Goal: Task Accomplishment & Management: Use online tool/utility

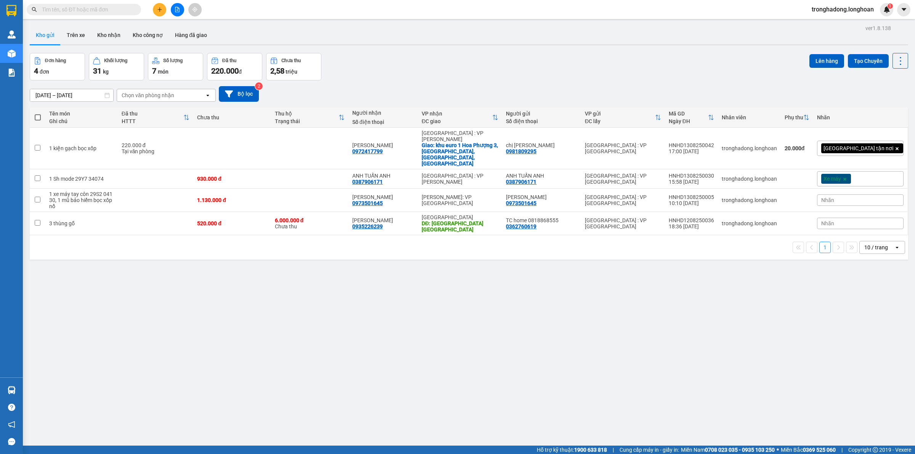
click at [368, 274] on div "ver 1.8.138 Kho gửi Trên xe Kho nhận Kho công nợ Hàng đã giao Đơn hàng 4 đơn Kh…" at bounding box center [469, 250] width 884 height 454
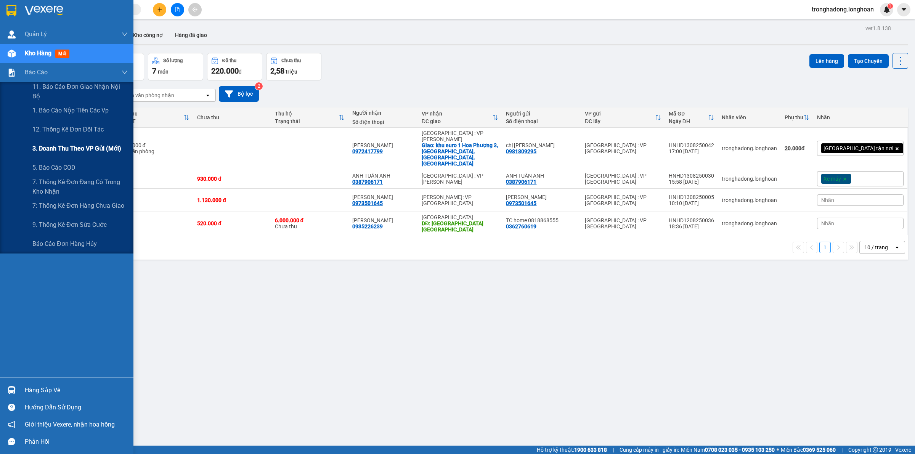
click at [69, 142] on div "3. Doanh Thu theo VP Gửi (mới)" at bounding box center [79, 148] width 95 height 19
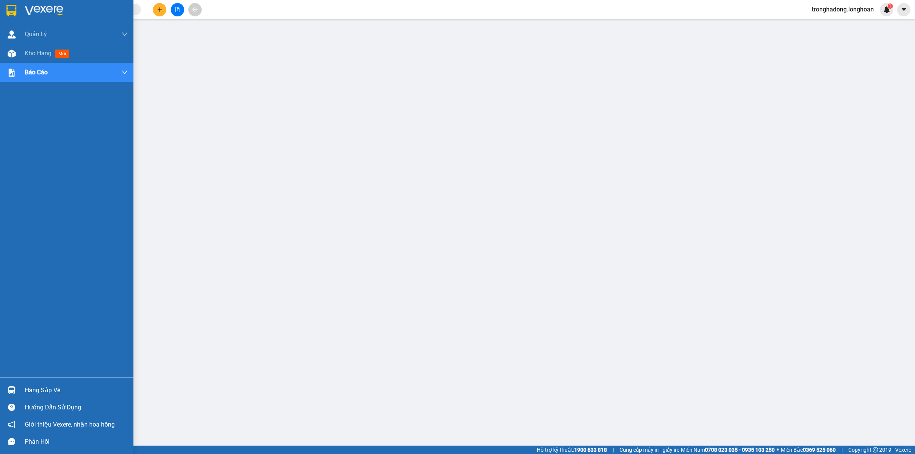
click at [10, 6] on img at bounding box center [11, 10] width 10 height 11
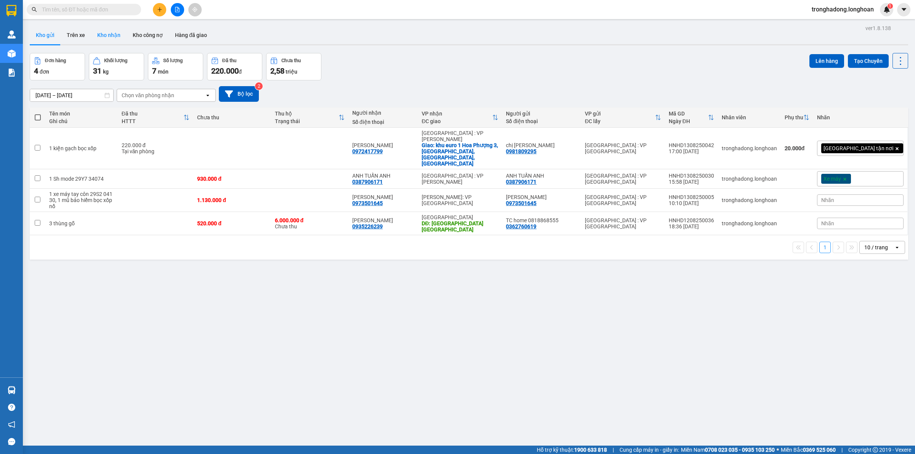
click at [111, 37] on button "Kho nhận" at bounding box center [108, 35] width 35 height 18
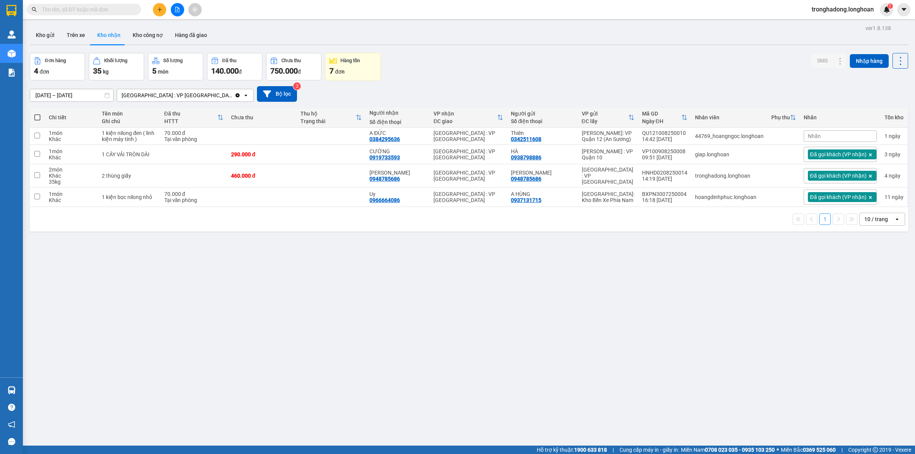
click at [203, 237] on div "ver 1.8.138 Kho gửi Trên xe Kho nhận Kho công nợ Hàng đã giao Đơn hàng 4 đơn Kh…" at bounding box center [469, 250] width 884 height 454
click at [276, 271] on div "ver 1.8.138 Kho gửi Trên xe Kho nhận Kho công nợ Hàng đã giao Đơn hàng 4 đơn Kh…" at bounding box center [469, 250] width 884 height 454
click at [180, 10] on button at bounding box center [177, 9] width 13 height 13
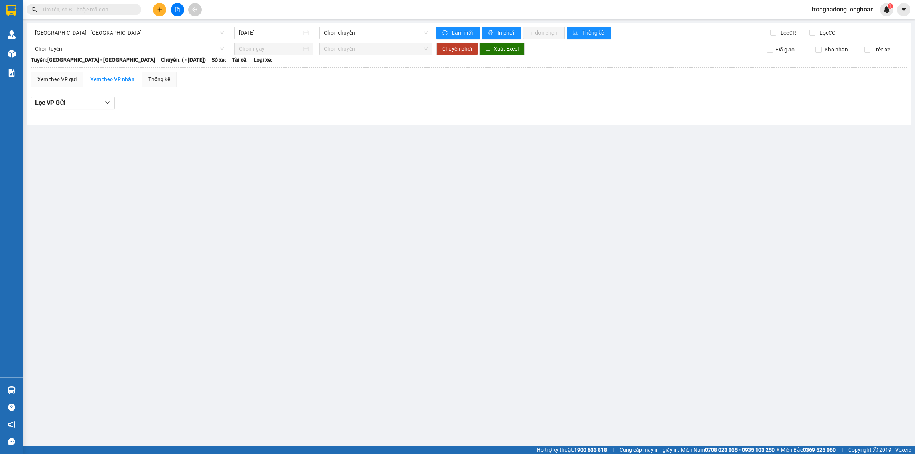
click at [124, 38] on div "[GEOGRAPHIC_DATA] - [GEOGRAPHIC_DATA] [DATE] Chọn chuyến Làm mới In phơi In đơn…" at bounding box center [469, 74] width 884 height 103
click at [124, 35] on span "[GEOGRAPHIC_DATA] - [GEOGRAPHIC_DATA]" at bounding box center [129, 32] width 189 height 11
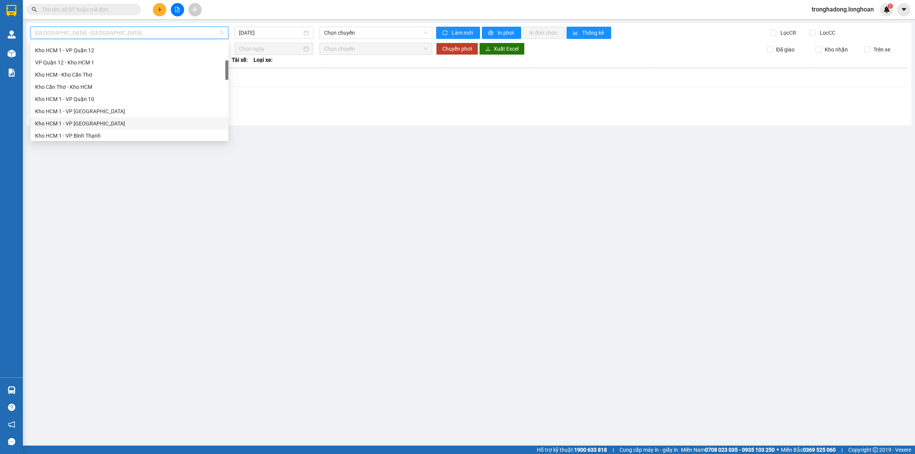
scroll to position [191, 0]
click at [86, 65] on div "Kho HN - VP [GEOGRAPHIC_DATA]" at bounding box center [129, 65] width 189 height 8
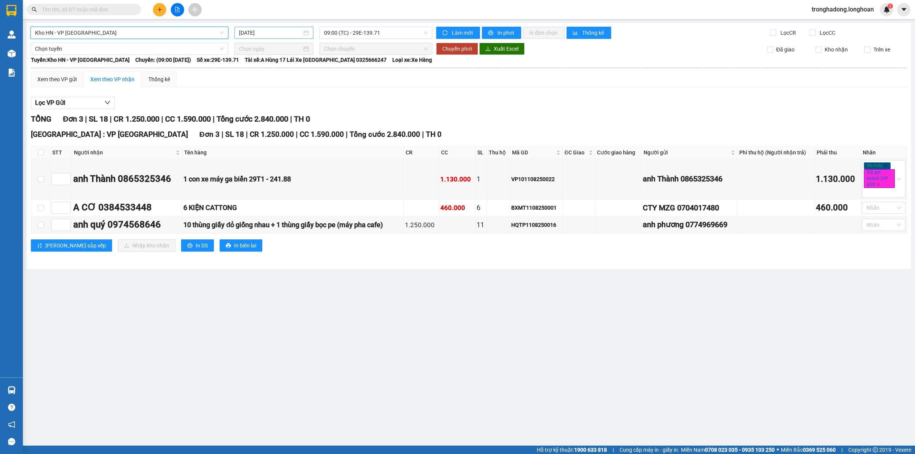
click at [263, 35] on input "[DATE]" at bounding box center [270, 33] width 63 height 8
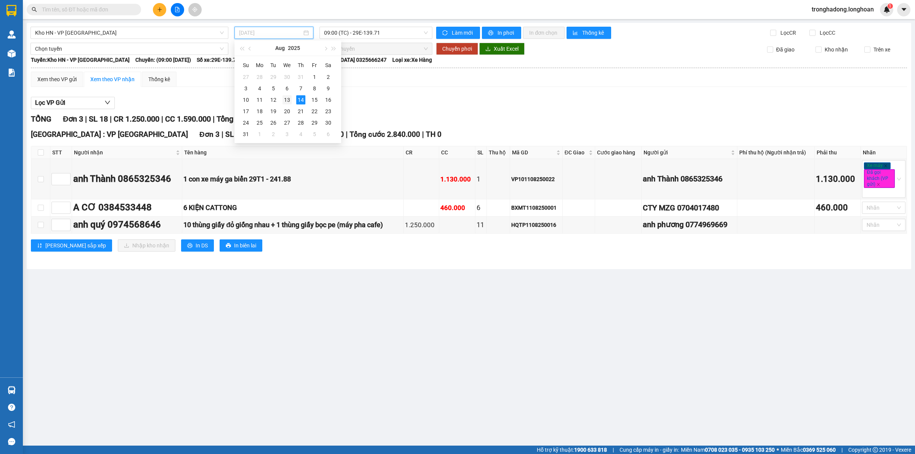
click at [289, 98] on div "13" at bounding box center [286, 99] width 9 height 9
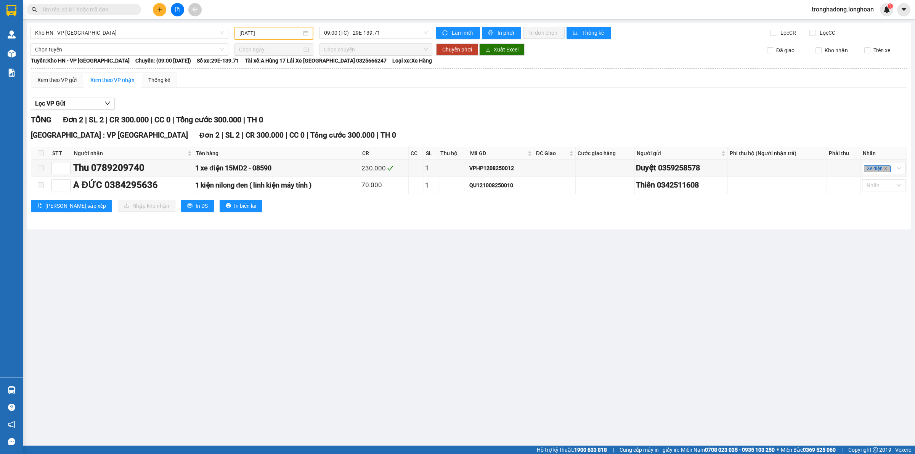
click at [277, 28] on div "[DATE]" at bounding box center [273, 33] width 79 height 13
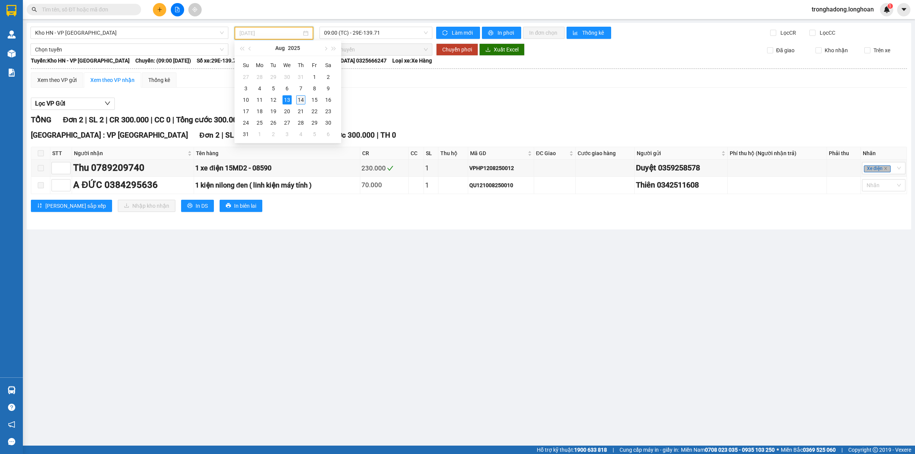
click at [300, 96] on div "14" at bounding box center [300, 99] width 9 height 9
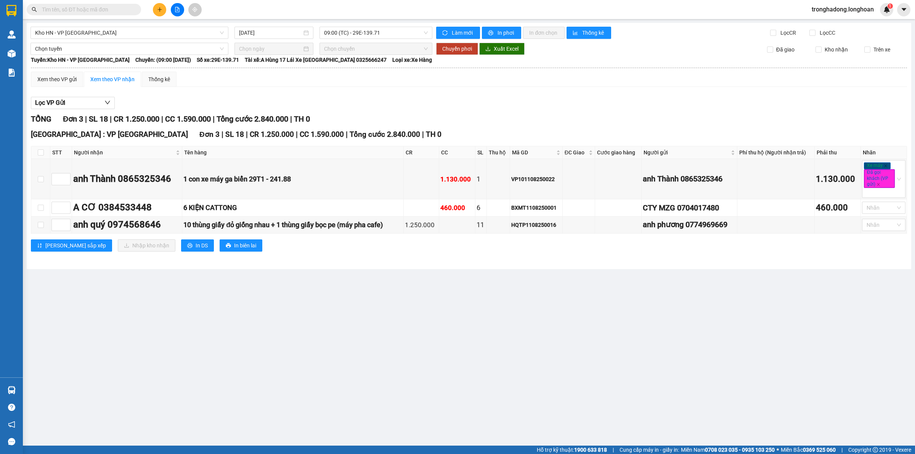
click at [255, 297] on main "Kho HN - VP [GEOGRAPHIC_DATA] [DATE] 09:00 (TC) - 29E-139.71 Làm mới In phơi In…" at bounding box center [457, 223] width 915 height 446
click at [247, 29] on input "[DATE]" at bounding box center [270, 33] width 63 height 8
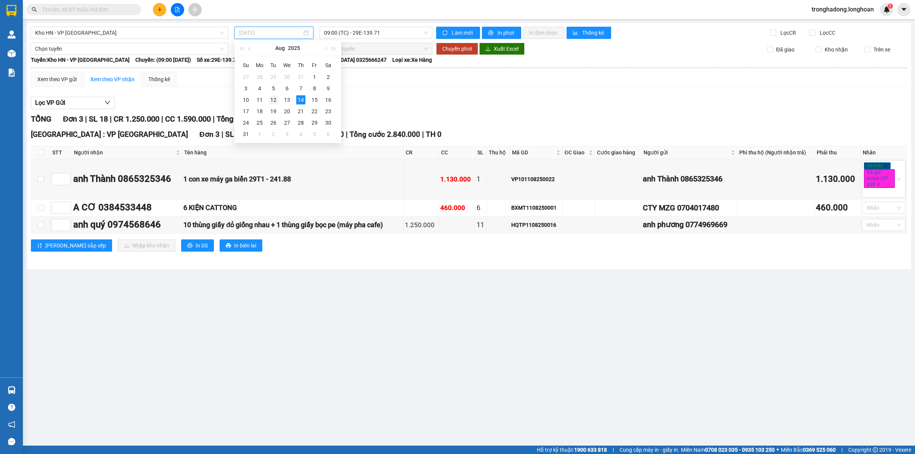
click at [275, 99] on div "12" at bounding box center [273, 99] width 9 height 9
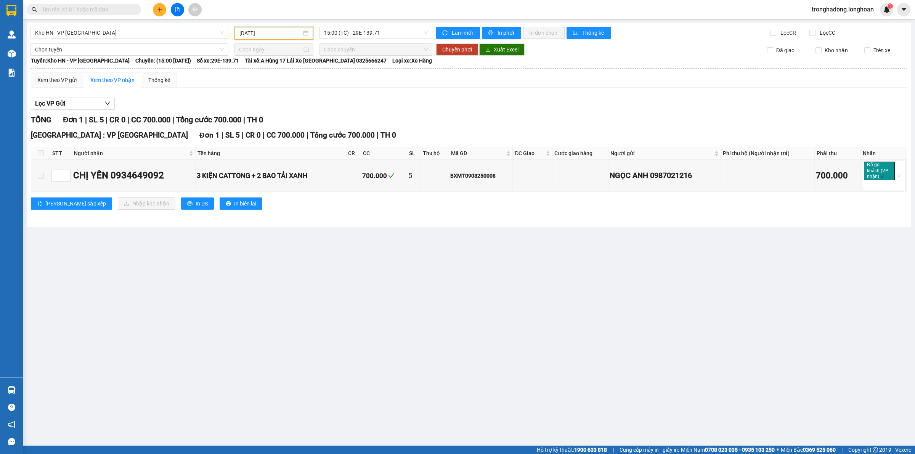
click at [287, 35] on input "[DATE]" at bounding box center [270, 33] width 62 height 8
click at [337, 29] on span "15:00 (TC) - 29E-139.71" at bounding box center [376, 32] width 104 height 11
click at [273, 33] on input "[DATE]" at bounding box center [270, 33] width 62 height 8
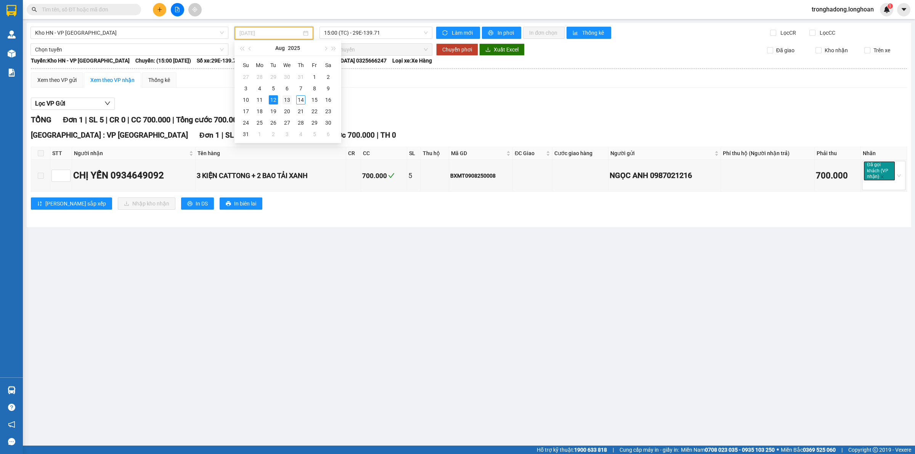
click at [285, 99] on div "13" at bounding box center [286, 99] width 9 height 9
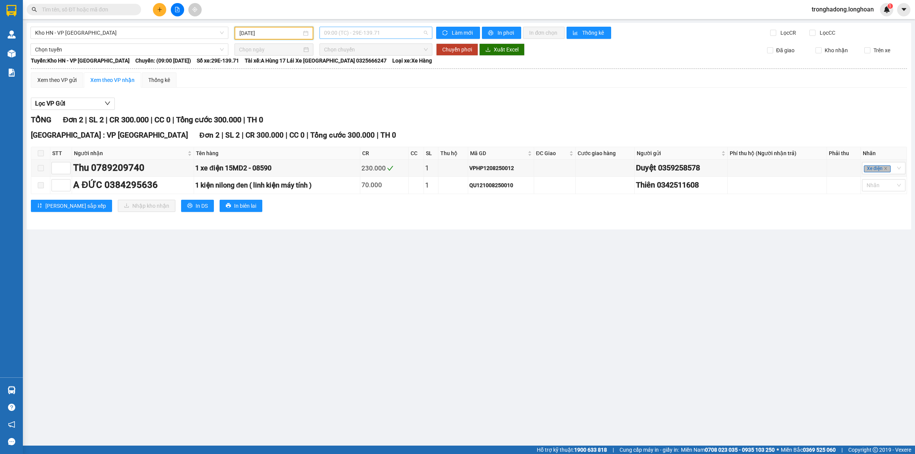
click at [339, 33] on span "09:00 (TC) - 29E-139.71" at bounding box center [376, 32] width 104 height 11
click at [343, 71] on div "15:00 (TC) - 29E-139.71" at bounding box center [353, 72] width 59 height 8
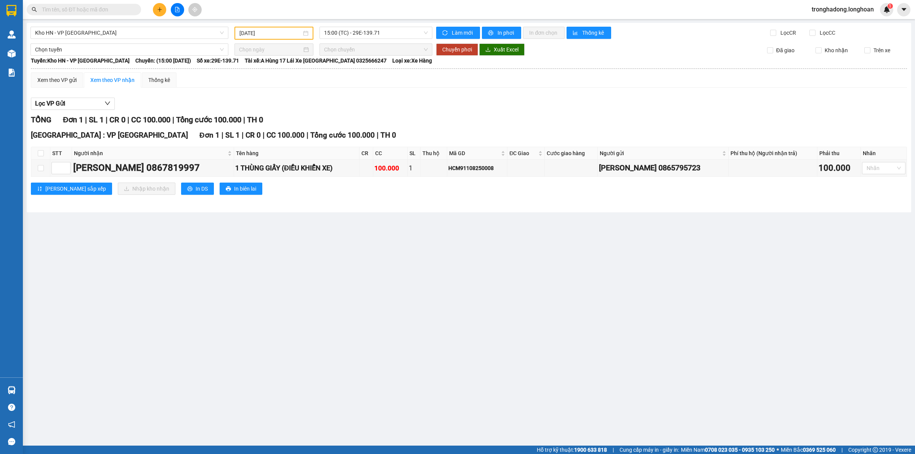
click at [279, 214] on main "Kho HN - VP [GEOGRAPHIC_DATA] [DATE] 15:00 (TC) - 29E-139.71 Làm mới In phơi In…" at bounding box center [457, 223] width 915 height 446
click at [373, 33] on span "15:00 (TC) - 29E-139.71" at bounding box center [376, 32] width 104 height 11
click at [277, 33] on input "[DATE]" at bounding box center [270, 33] width 62 height 8
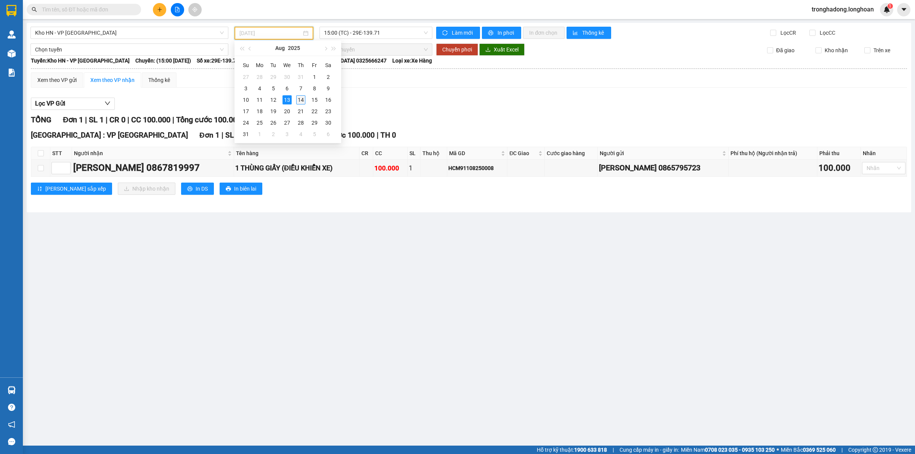
click at [300, 103] on div "14" at bounding box center [300, 99] width 9 height 9
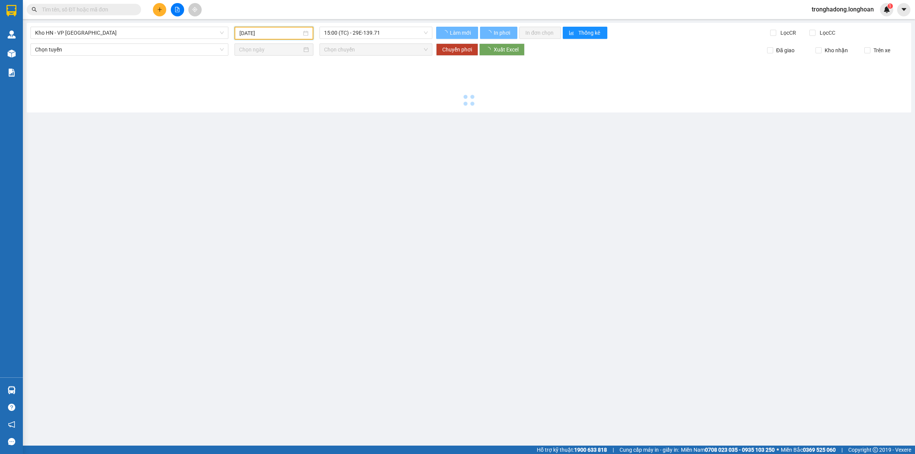
type input "[DATE]"
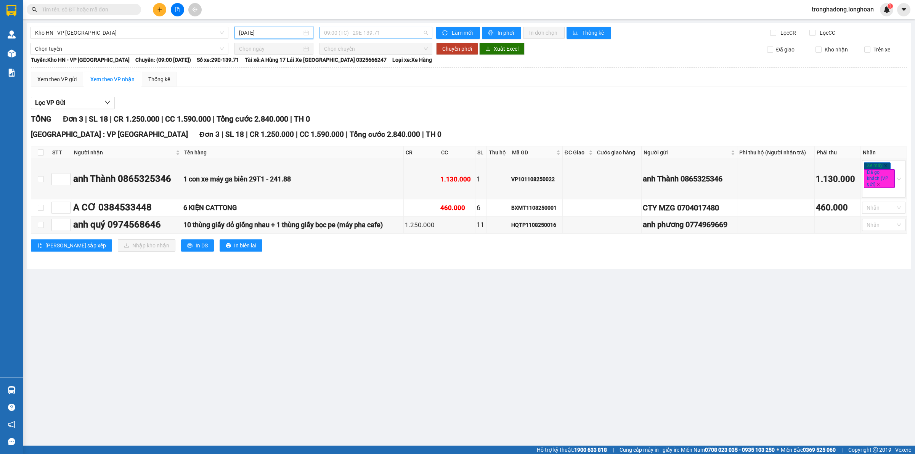
click at [368, 32] on span "09:00 (TC) - 29E-139.71" at bounding box center [376, 32] width 104 height 11
click at [346, 90] on div "Xem theo VP gửi Xem theo VP nhận Thống kê Lọc VP Gửi TỔNG Đơn 3 | SL 18 | CR 1…" at bounding box center [469, 166] width 876 height 189
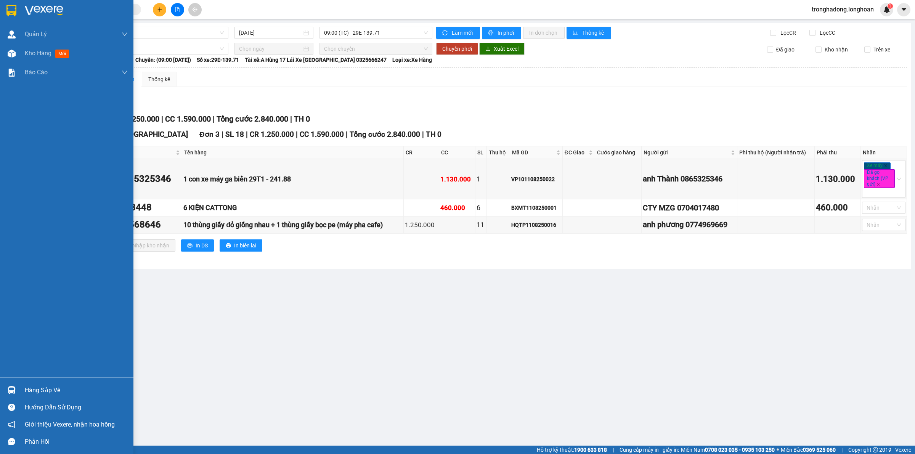
click at [8, 13] on img at bounding box center [11, 10] width 10 height 11
